Goal: Information Seeking & Learning: Find specific fact

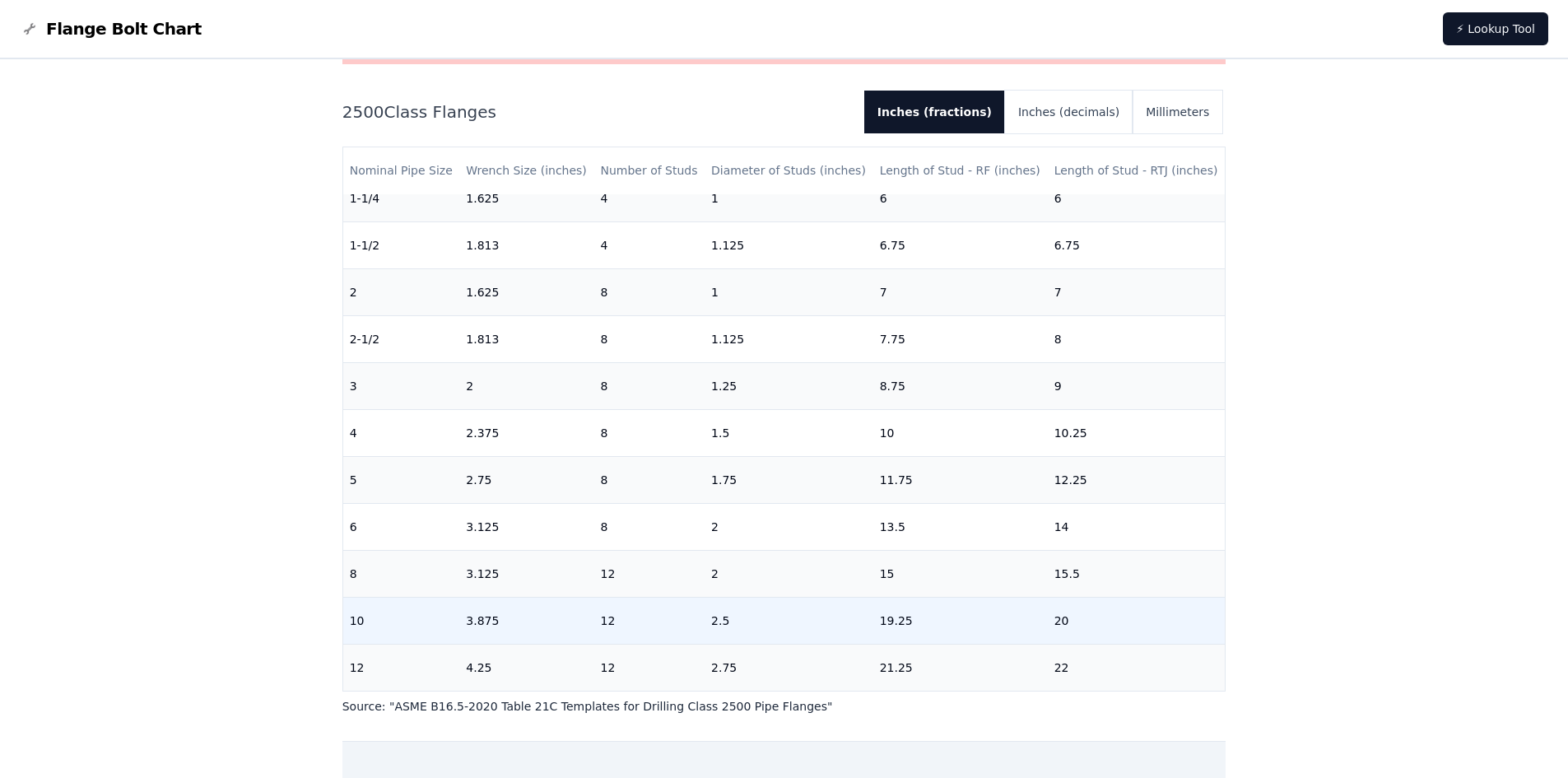
scroll to position [165, 0]
drag, startPoint x: 706, startPoint y: 607, endPoint x: 734, endPoint y: 608, distance: 28.0
click at [734, 608] on td "2.5" at bounding box center [788, 618] width 169 height 47
drag, startPoint x: 872, startPoint y: 608, endPoint x: 916, endPoint y: 607, distance: 44.0
click at [916, 607] on td "19.25" at bounding box center [961, 618] width 175 height 47
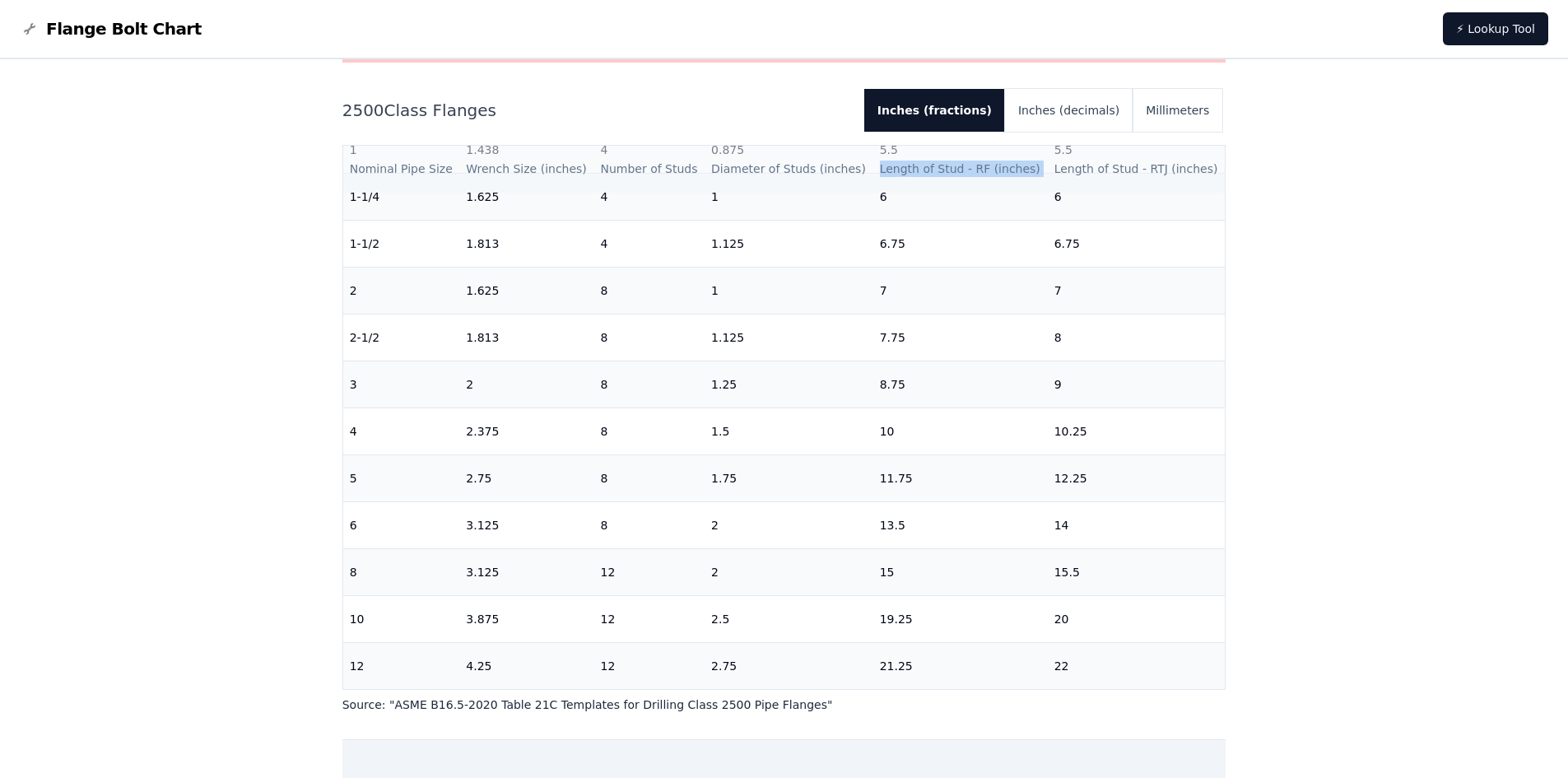
drag, startPoint x: 871, startPoint y: 171, endPoint x: 1036, endPoint y: 169, distance: 165.0
click at [1036, 169] on tr "Nominal Pipe Size Wrench Size (inches) Number of Studs Diameter of Studs (inche…" at bounding box center [784, 169] width 882 height 47
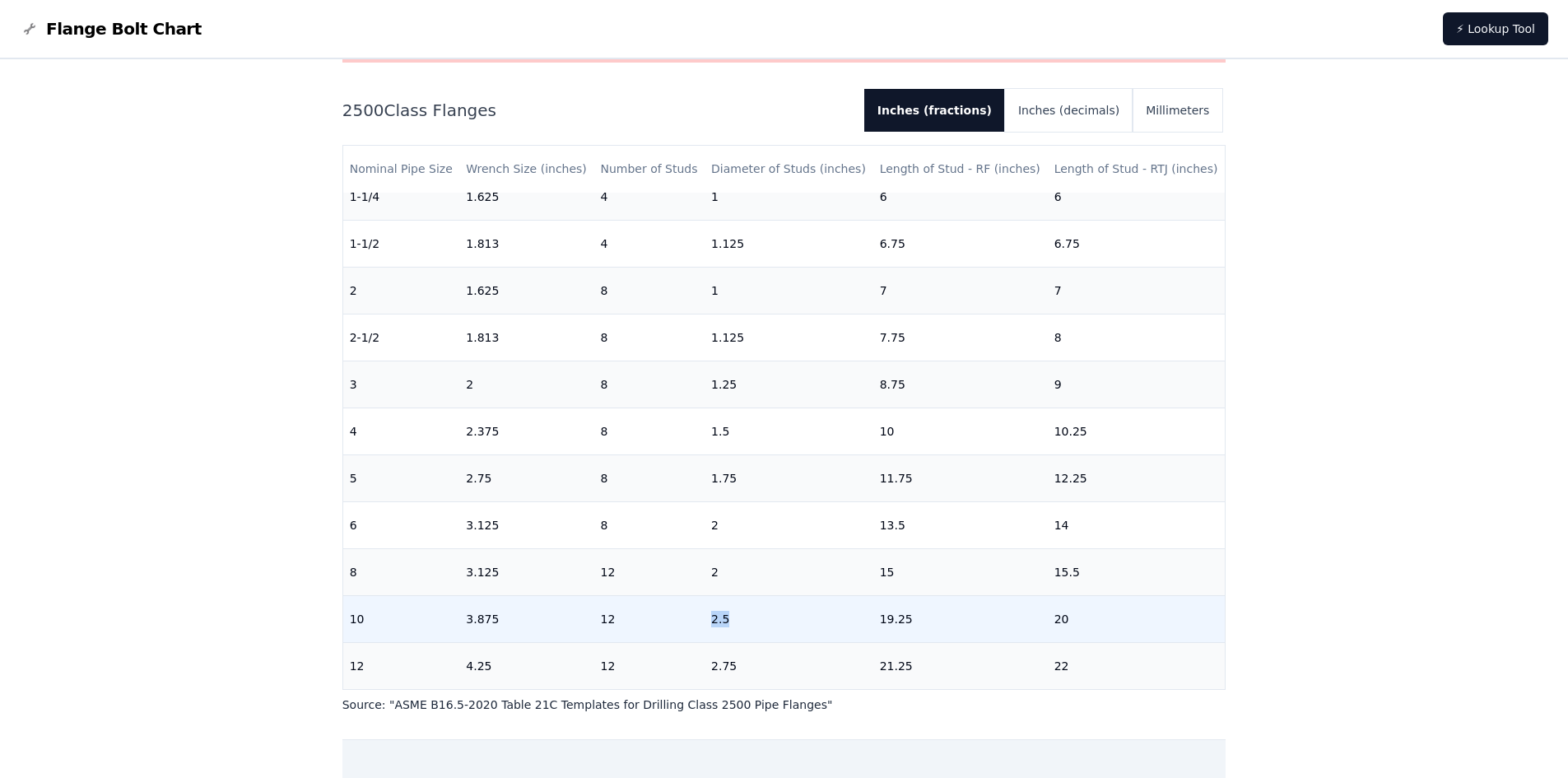
drag, startPoint x: 708, startPoint y: 604, endPoint x: 746, endPoint y: 604, distance: 38.0
click at [746, 604] on td "2.5" at bounding box center [788, 618] width 169 height 47
drag, startPoint x: 351, startPoint y: 608, endPoint x: 1089, endPoint y: 601, distance: 738.0
click at [1089, 601] on tr "10 3.875 12 2.5 19.25 20" at bounding box center [784, 618] width 882 height 47
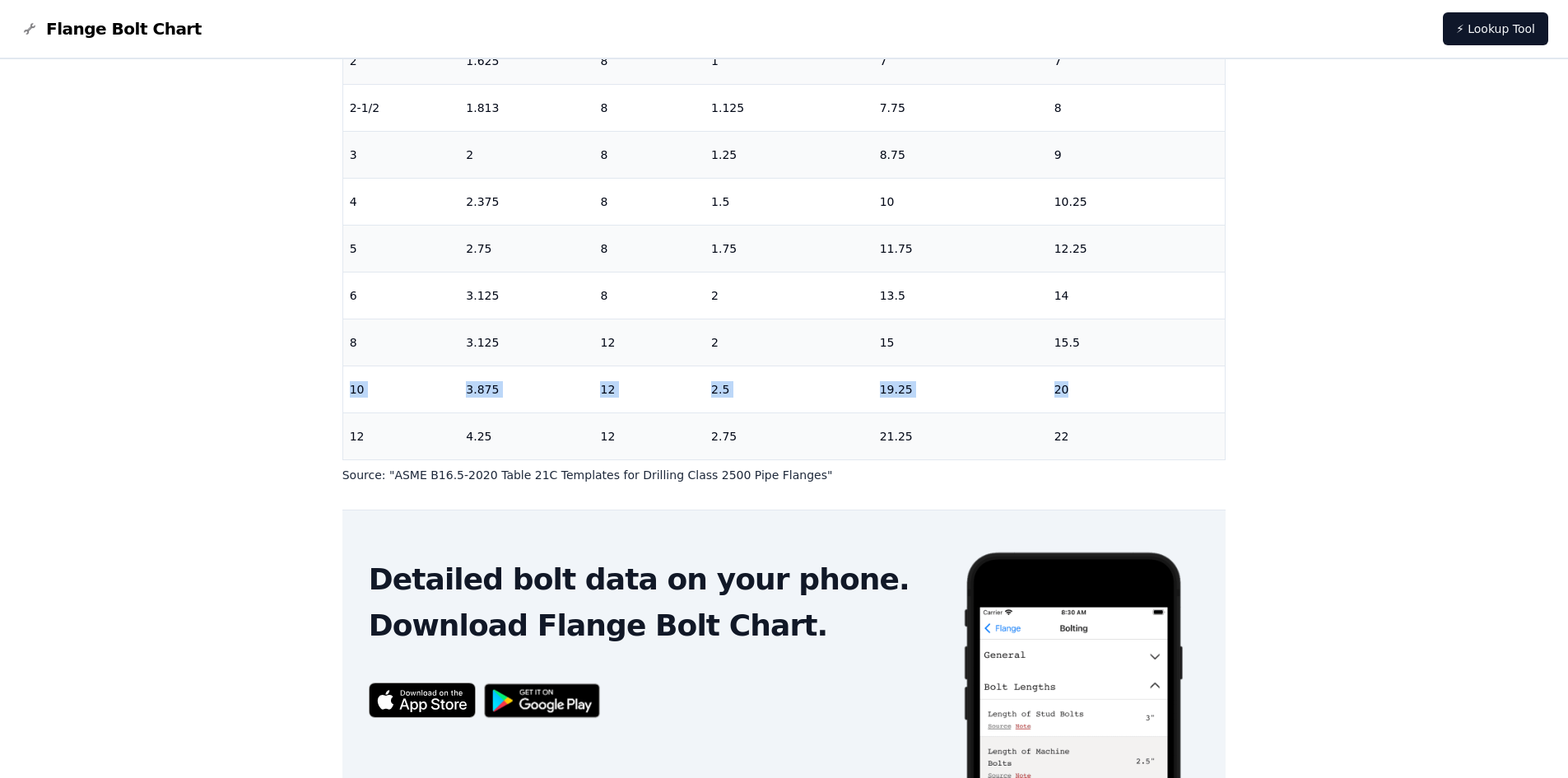
scroll to position [411, 0]
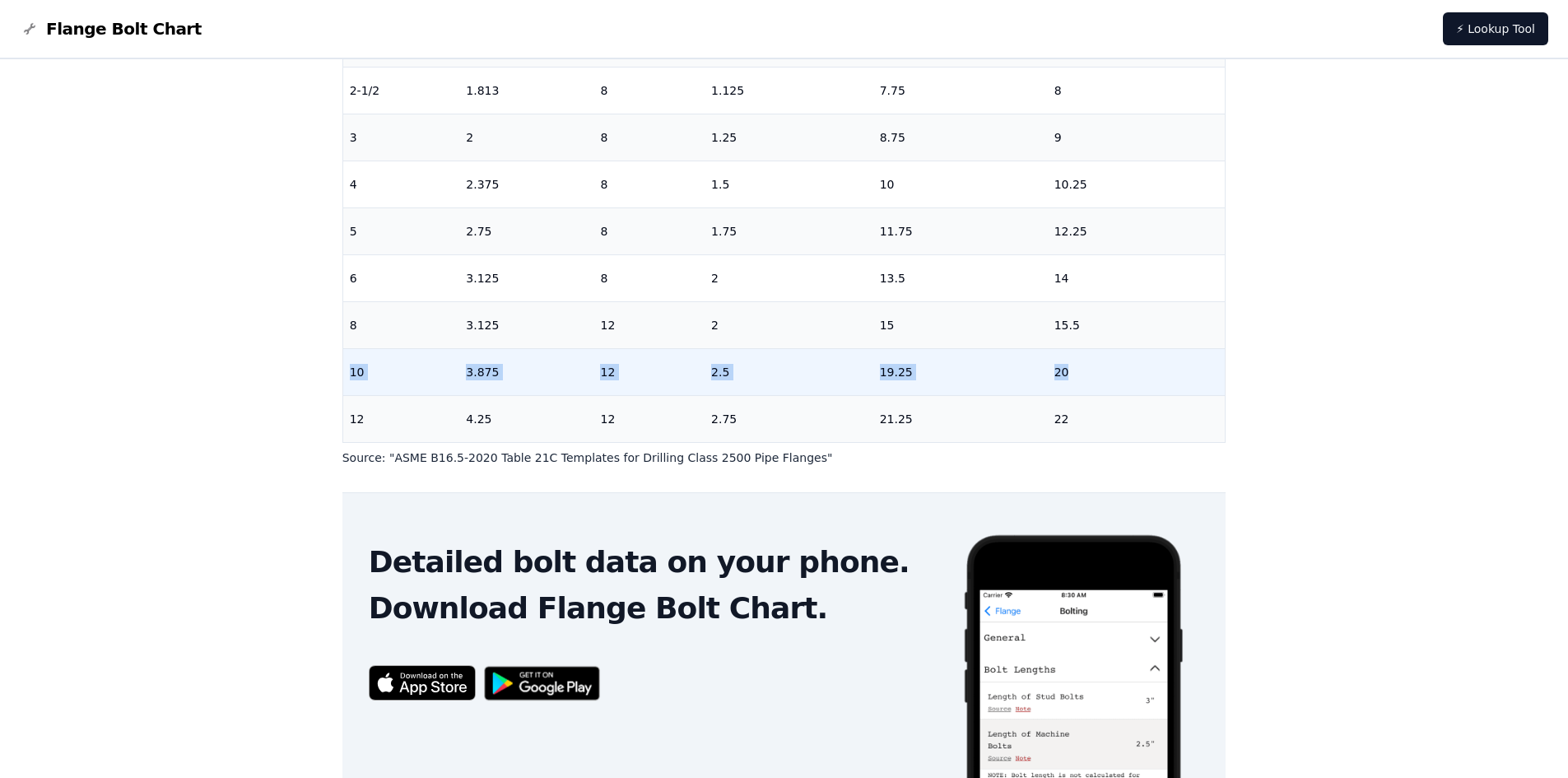
click at [370, 368] on td "10" at bounding box center [401, 371] width 117 height 47
drag, startPoint x: 350, startPoint y: 360, endPoint x: 1097, endPoint y: 364, distance: 747.0
click at [1097, 364] on tr "10 3.875 12 2.5 19.25 20" at bounding box center [784, 371] width 882 height 47
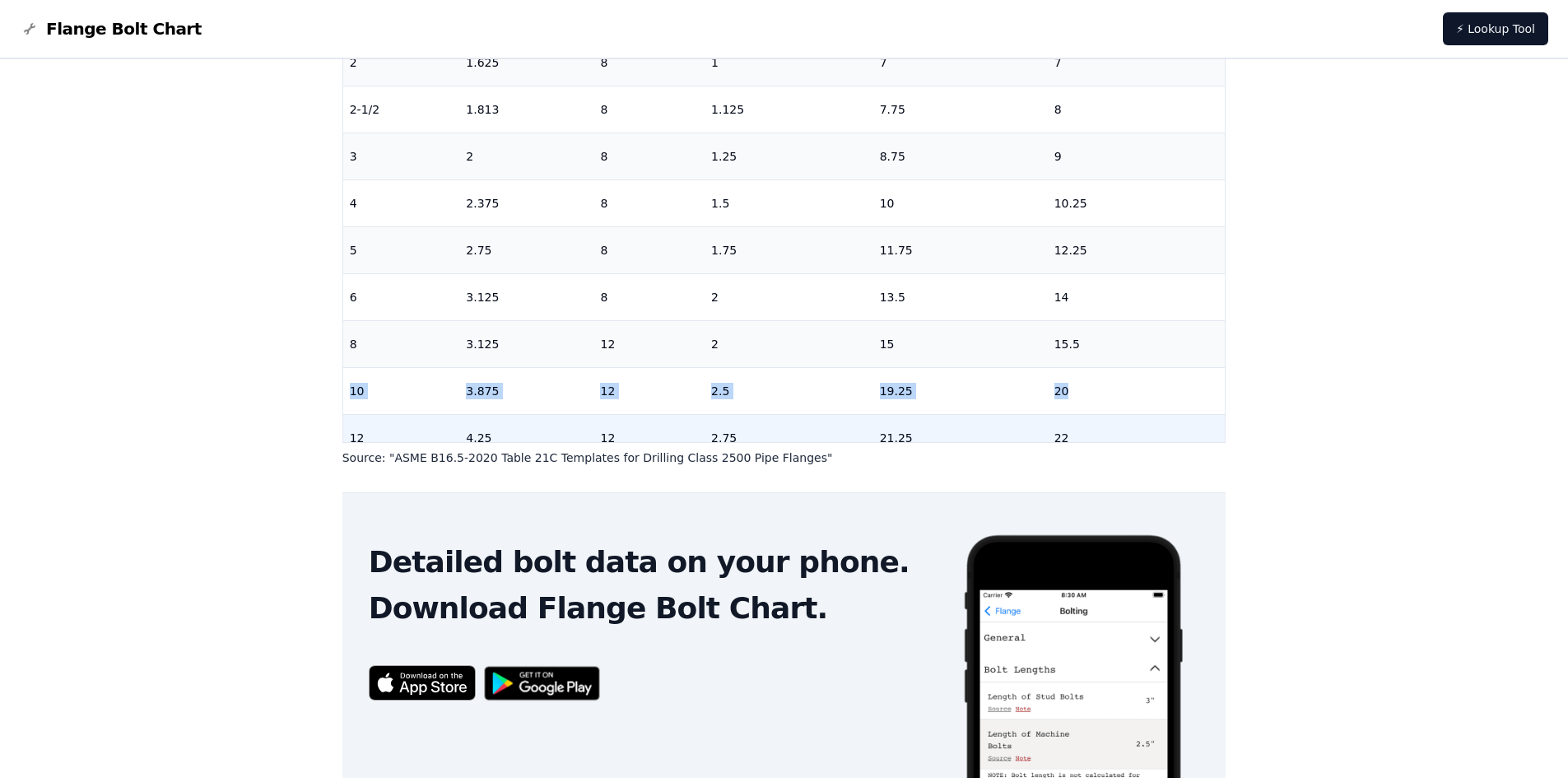
scroll to position [173, 0]
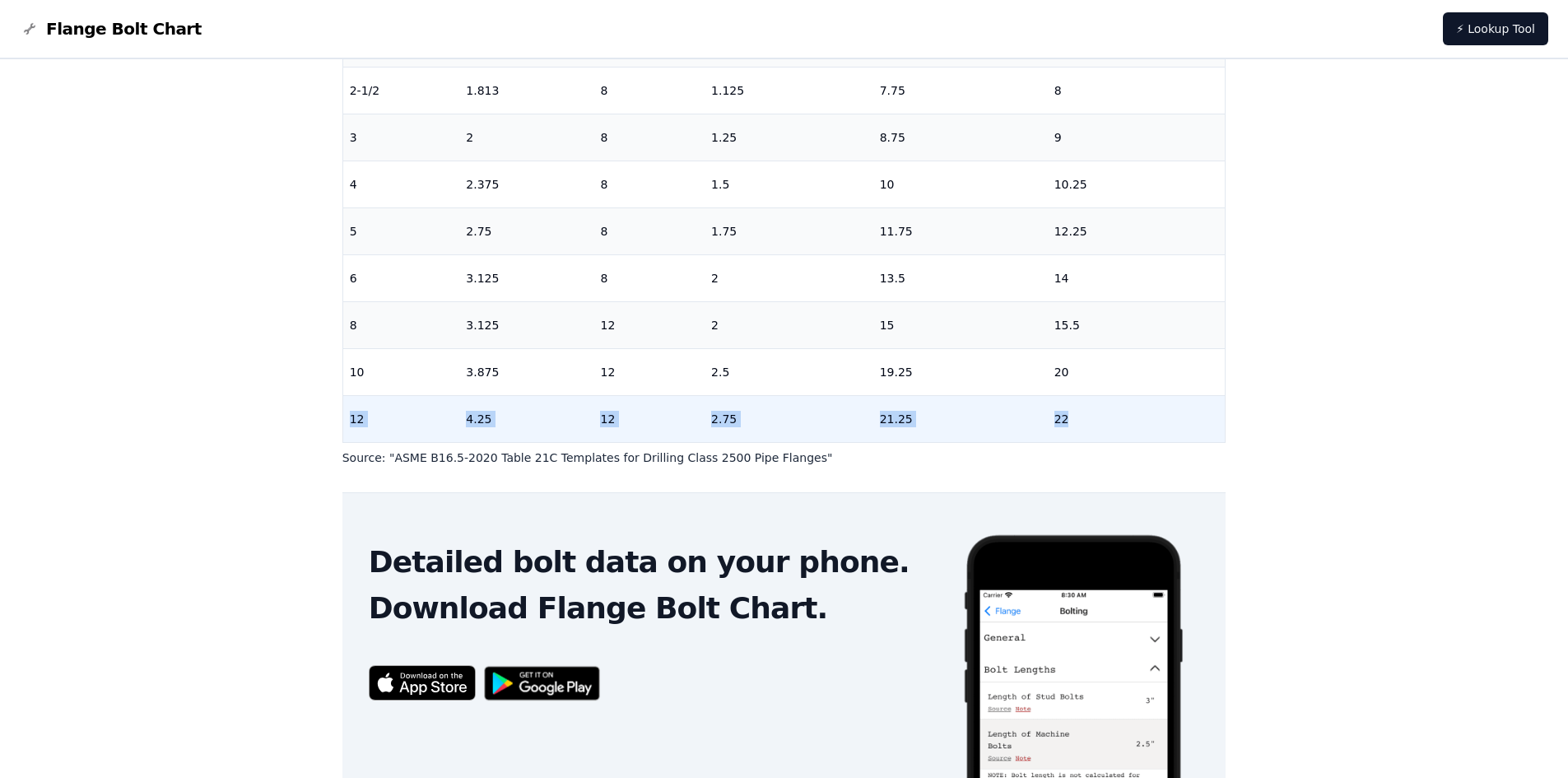
drag, startPoint x: 350, startPoint y: 404, endPoint x: 1091, endPoint y: 410, distance: 741.0
click at [1091, 410] on tr "12 4.25 12 2.75 21.25 22" at bounding box center [784, 418] width 882 height 47
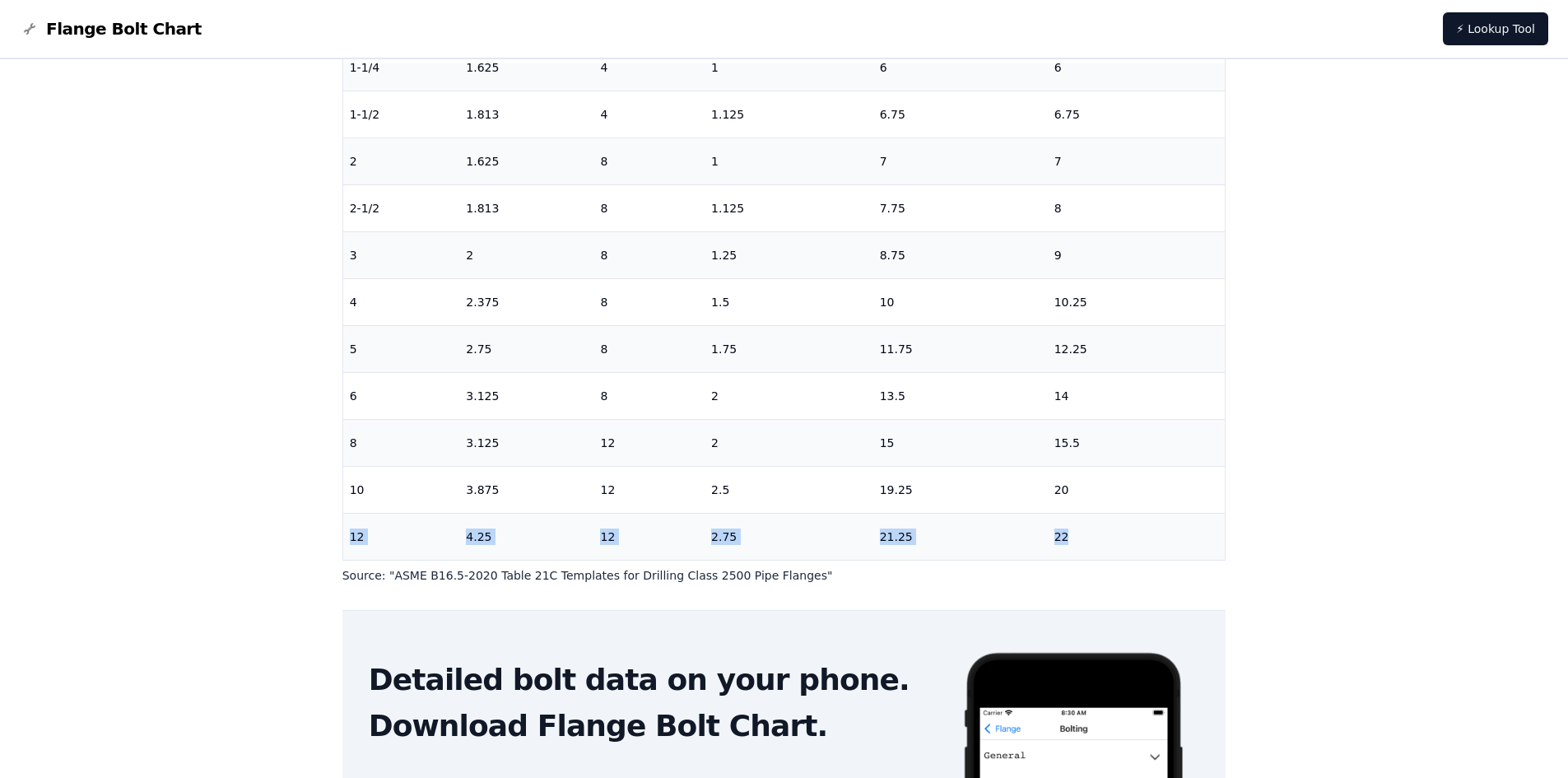
scroll to position [255, 0]
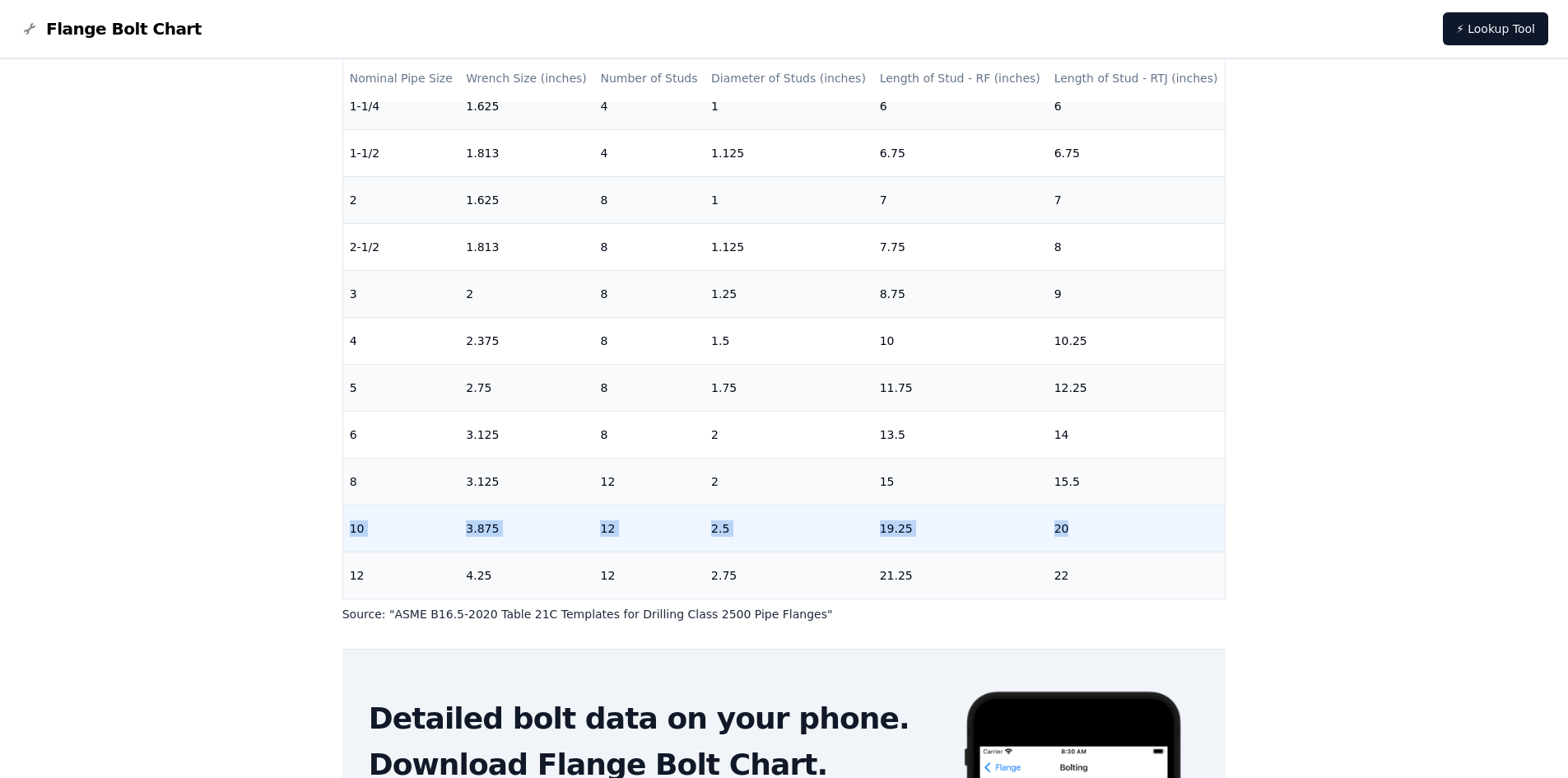
drag, startPoint x: 350, startPoint y: 516, endPoint x: 1093, endPoint y: 511, distance: 743.0
click at [1093, 511] on tr "10 3.875 12 2.5 19.25 20" at bounding box center [784, 528] width 882 height 47
